Goal: Information Seeking & Learning: Learn about a topic

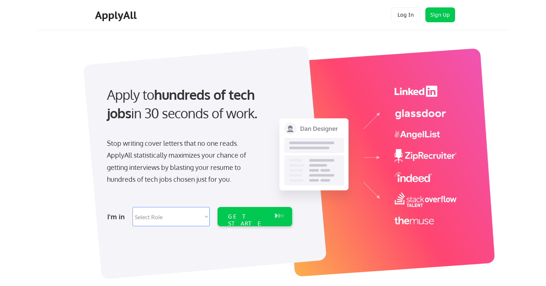
click at [146, 218] on select "Select Role Software Engineering Product Management Customer Success Sales UI/U…" at bounding box center [171, 216] width 77 height 19
select select ""marketing___comms""
click at [133, 207] on select "Select Role Software Engineering Product Management Customer Success Sales UI/U…" at bounding box center [171, 216] width 77 height 19
select select ""marketing___comms""
click at [246, 217] on div "GET STARTED" at bounding box center [248, 224] width 40 height 22
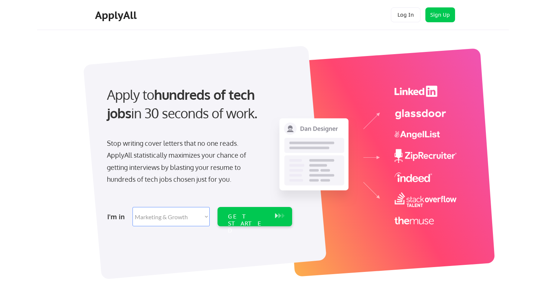
select select ""marketing___comms""
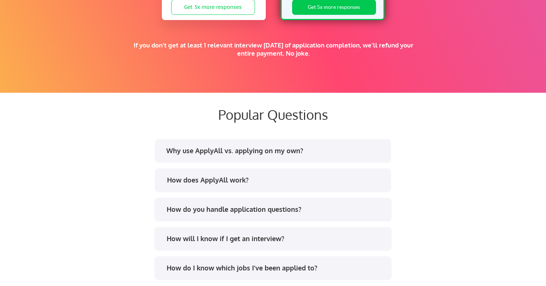
scroll to position [1325, 0]
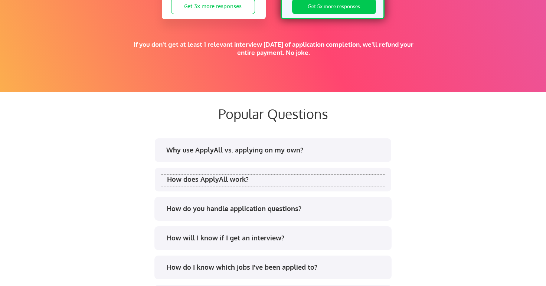
click at [231, 176] on div "How does ApplyAll work?" at bounding box center [276, 179] width 218 height 9
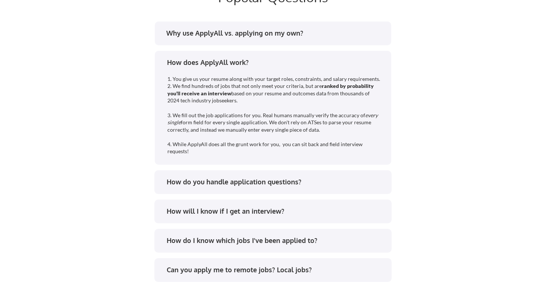
scroll to position [1452, 0]
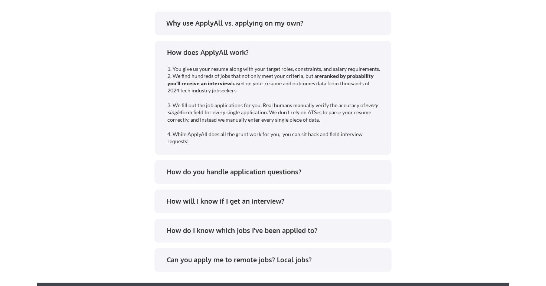
click at [219, 173] on div "How do you handle application questions?" at bounding box center [276, 171] width 218 height 9
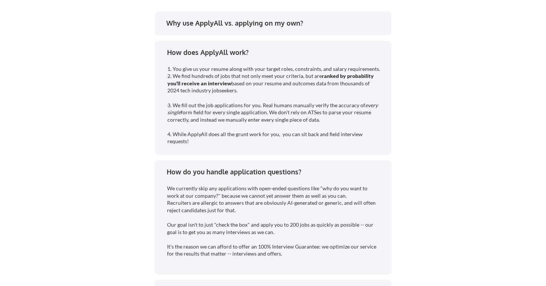
click at [122, 147] on div "Why use ApplyAll vs. applying on my own? How does ApplyAll work? 1. You give us…" at bounding box center [273, 201] width 371 height 382
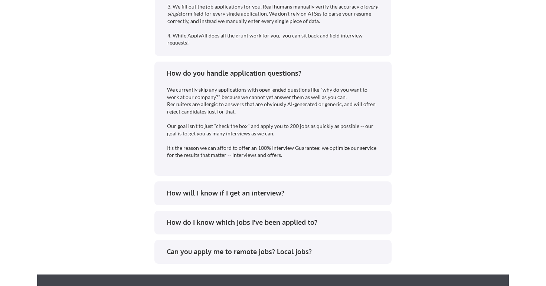
scroll to position [1567, 0]
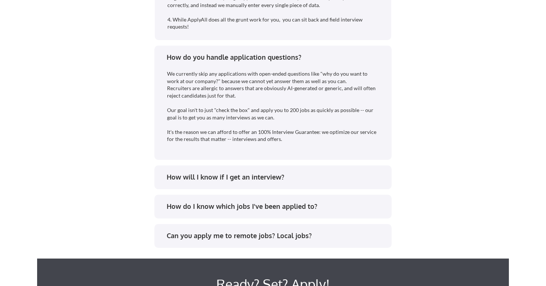
click at [226, 174] on div "How will I know if I get an interview?" at bounding box center [276, 177] width 218 height 9
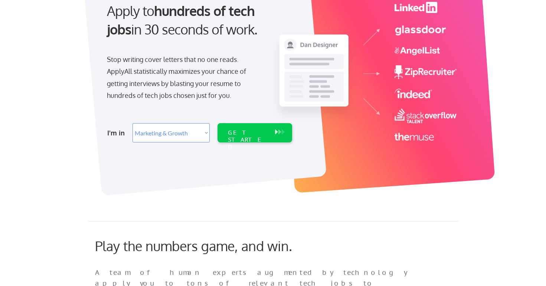
scroll to position [0, 0]
